Goal: Task Accomplishment & Management: Manage account settings

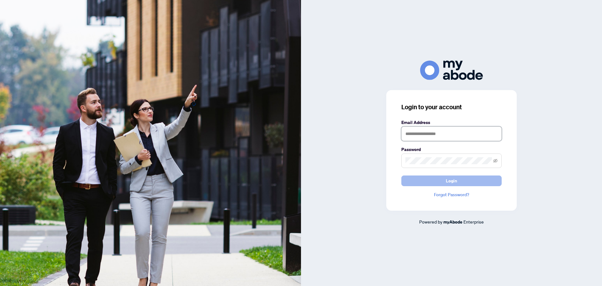
type input "**********"
click at [449, 181] on span "Login" at bounding box center [451, 181] width 11 height 10
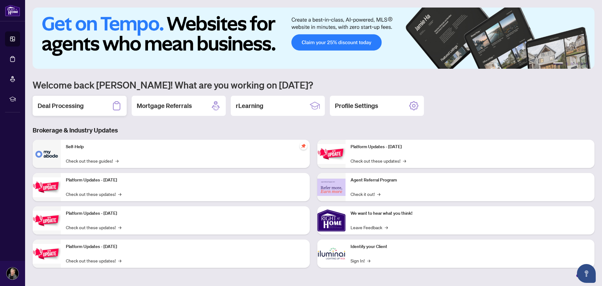
click at [81, 106] on h2 "Deal Processing" at bounding box center [61, 105] width 46 height 9
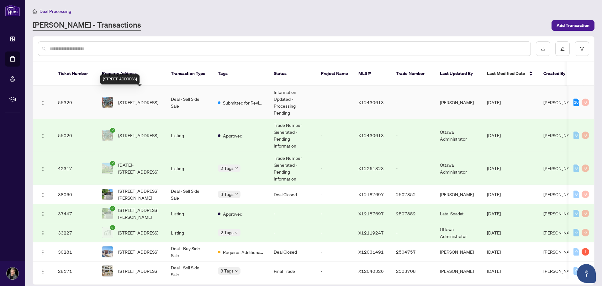
click at [139, 99] on span "[STREET_ADDRESS]" at bounding box center [138, 102] width 40 height 7
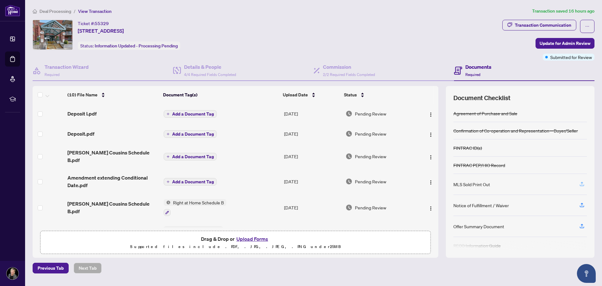
click at [582, 183] on icon "button" at bounding box center [582, 184] width 6 height 6
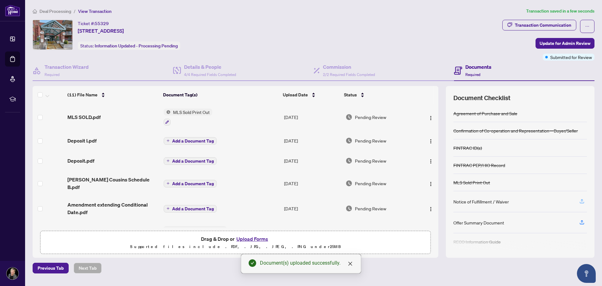
click at [582, 202] on icon "button" at bounding box center [582, 200] width 3 height 3
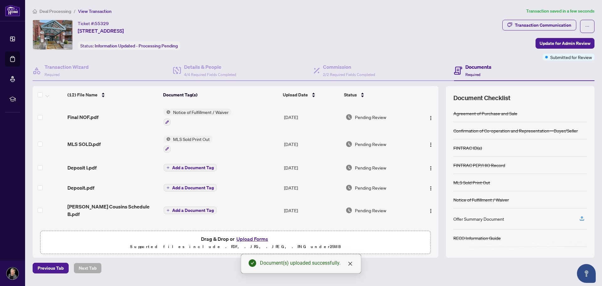
click at [253, 238] on button "Upload Forms" at bounding box center [252, 239] width 35 height 8
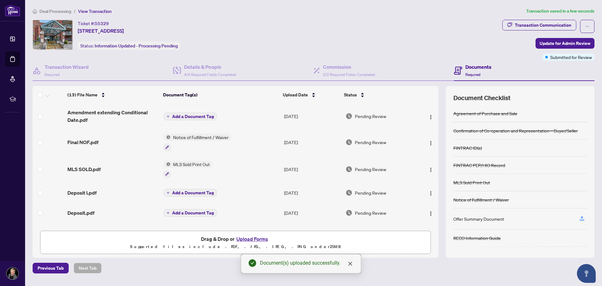
click at [256, 239] on button "Upload Forms" at bounding box center [252, 239] width 35 height 8
